Goal: Task Accomplishment & Management: Use online tool/utility

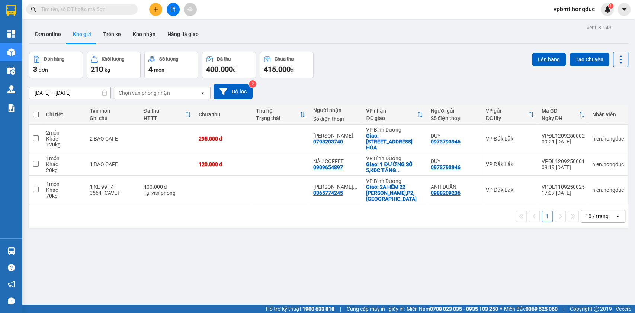
click at [175, 7] on icon "file-add" at bounding box center [172, 9] width 5 height 5
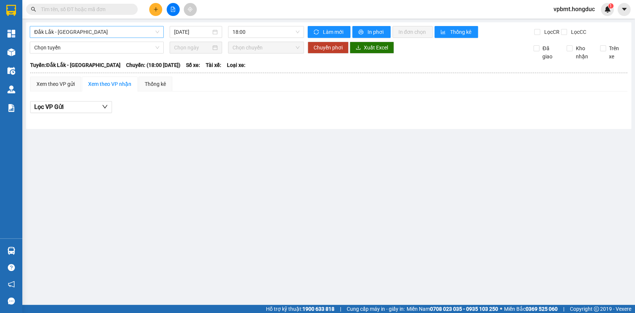
click at [153, 35] on span "Đắk Lắk - Bình Dương" at bounding box center [96, 31] width 125 height 11
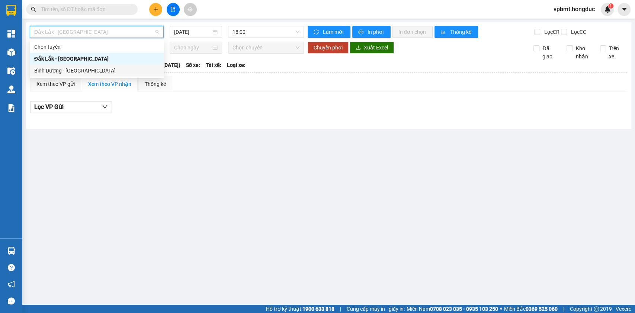
click at [145, 67] on div "Bình Dương - Đắk Lắk" at bounding box center [96, 71] width 125 height 8
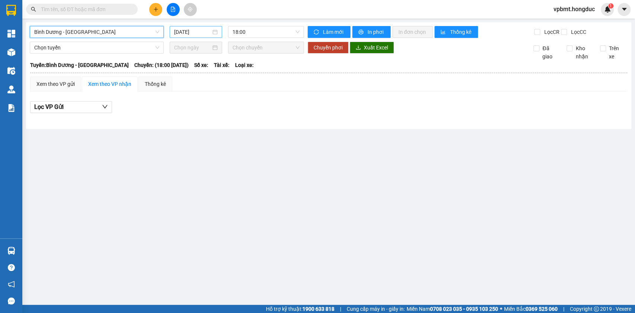
click at [193, 31] on input "[DATE]" at bounding box center [192, 32] width 37 height 8
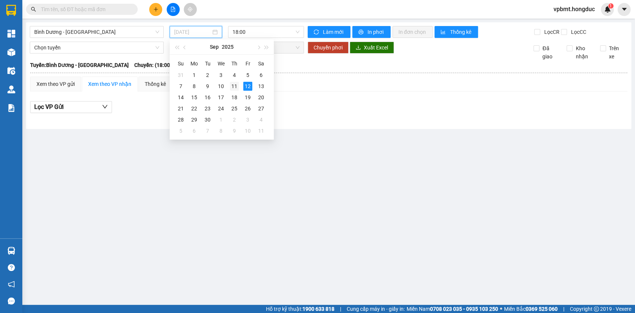
click at [237, 84] on div "11" at bounding box center [234, 86] width 9 height 9
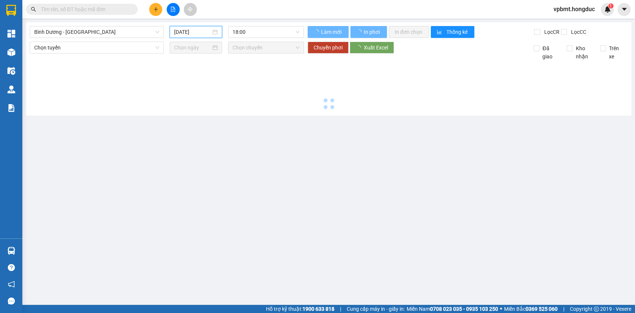
type input "[DATE]"
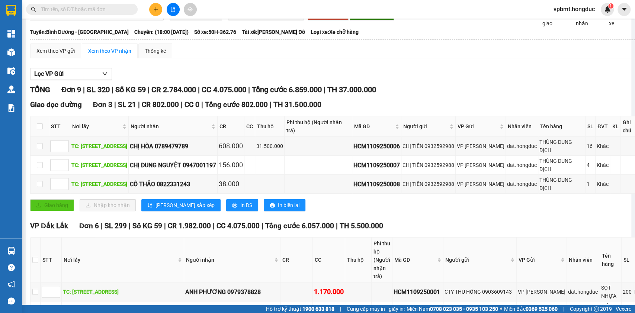
scroll to position [49, 0]
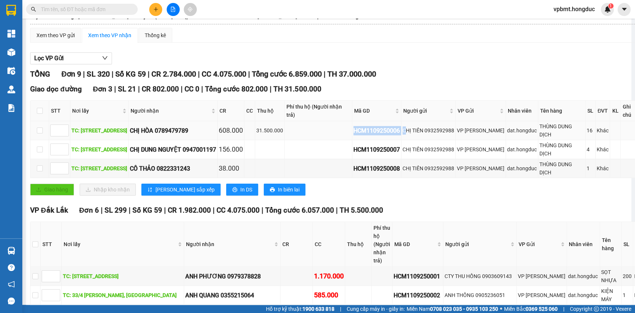
drag, startPoint x: 364, startPoint y: 145, endPoint x: 416, endPoint y: 146, distance: 52.1
click at [416, 140] on tr "TC: 218 Lakeview, Đường song hành, Q2 CHỊ HÒA 0789479789 608.000 31.500.000 HCM…" at bounding box center [388, 130] width 716 height 19
click at [401, 140] on td "HCM1109250006" at bounding box center [376, 130] width 49 height 19
drag, startPoint x: 364, startPoint y: 146, endPoint x: 412, endPoint y: 146, distance: 48.3
click at [401, 140] on td "HCM1109250006" at bounding box center [376, 130] width 49 height 19
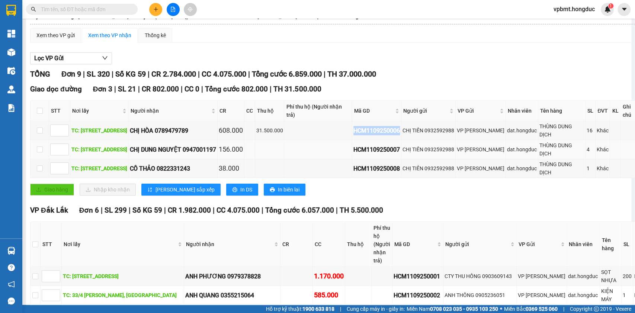
copy div "HCM1109250006"
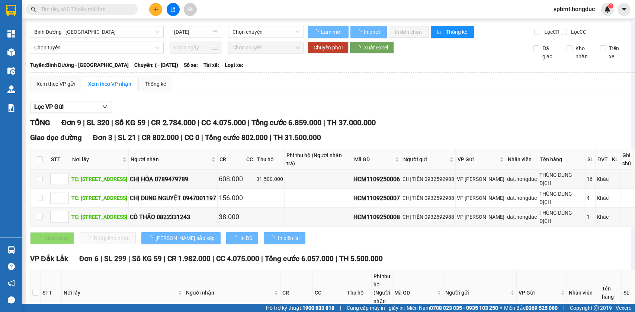
type input "[DATE]"
